Goal: Navigation & Orientation: Find specific page/section

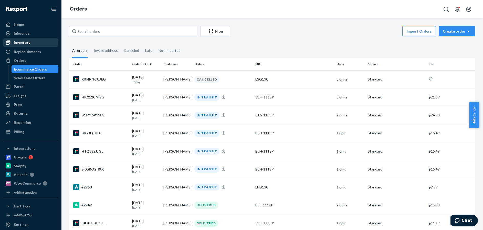
click at [21, 41] on div "Inventory" at bounding box center [22, 42] width 16 height 5
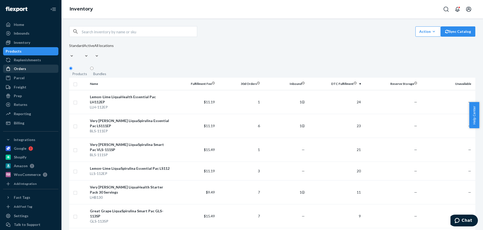
click at [18, 67] on div "Orders" at bounding box center [20, 68] width 12 height 5
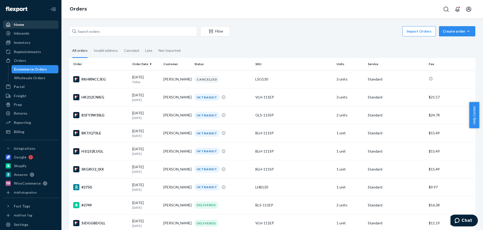
click at [22, 24] on div "Home" at bounding box center [19, 24] width 10 height 5
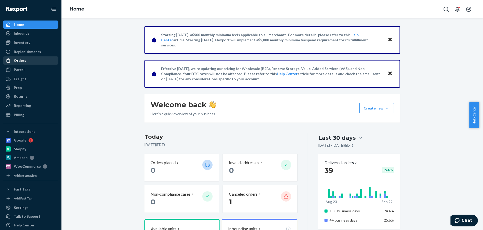
click at [19, 58] on div "Orders" at bounding box center [20, 60] width 12 height 5
